Goal: Task Accomplishment & Management: Manage account settings

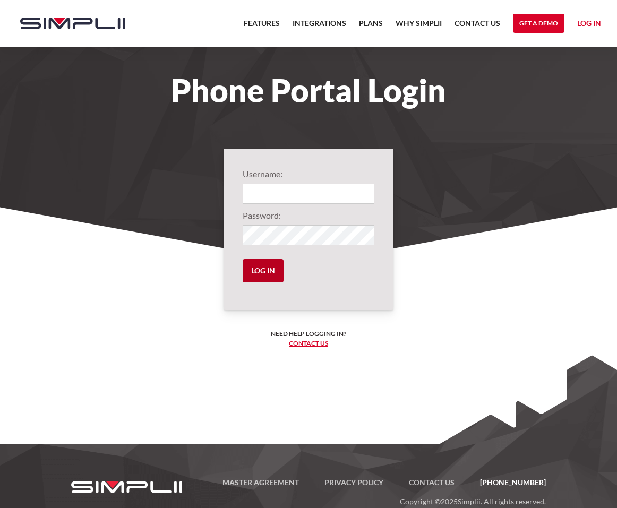
type input "700@IndependentInsuranceAgent"
click at [256, 270] on input "Log in" at bounding box center [263, 270] width 41 height 23
click at [262, 271] on input "Log in" at bounding box center [263, 270] width 41 height 23
click at [262, 269] on input "Log in" at bounding box center [263, 270] width 41 height 23
type input "700@IndependentInsuranceAgent"
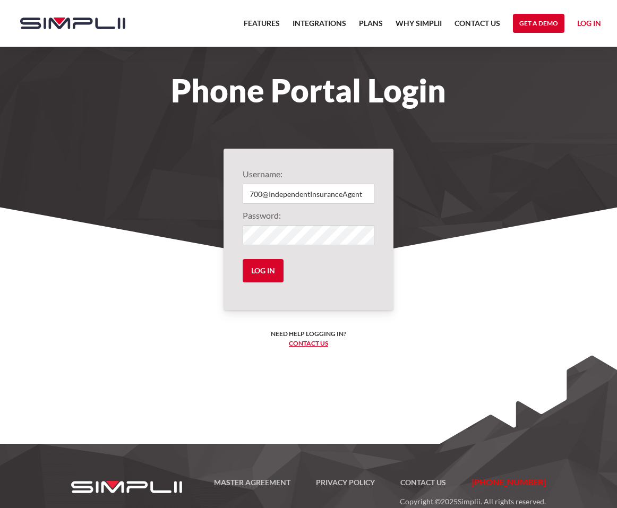
click at [590, 21] on link "Log in" at bounding box center [589, 25] width 24 height 16
